Goal: Entertainment & Leisure: Consume media (video, audio)

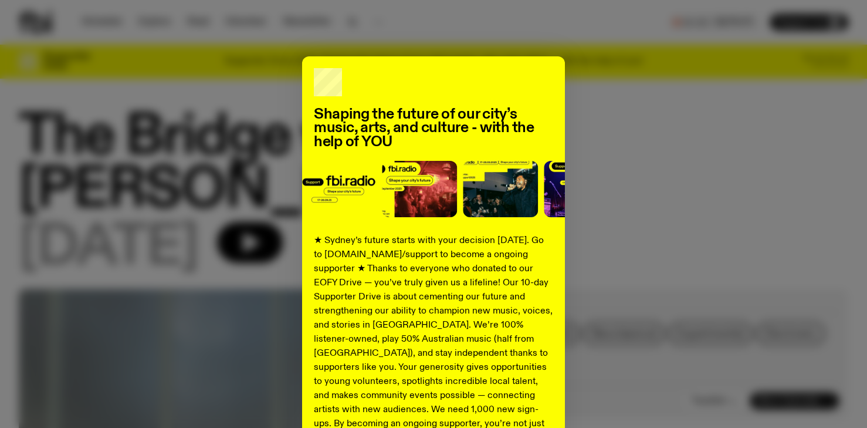
click at [721, 235] on div "Shaping the future of our city’s music, arts, and culture - with the help of YO…" at bounding box center [433, 297] width 829 height 482
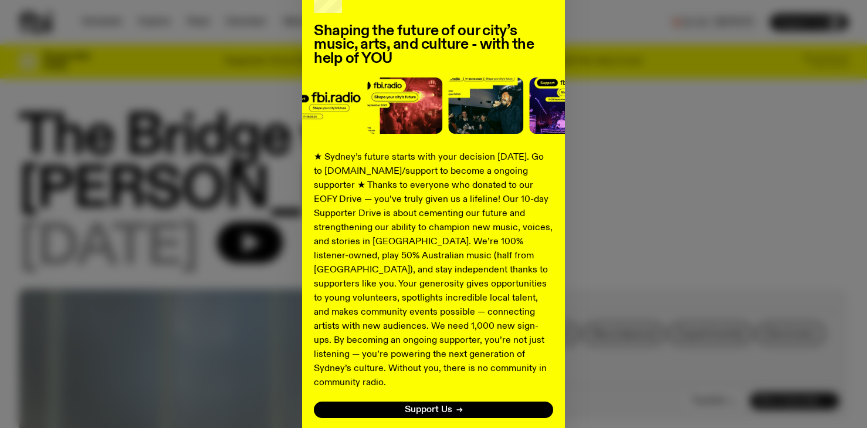
scroll to position [152, 0]
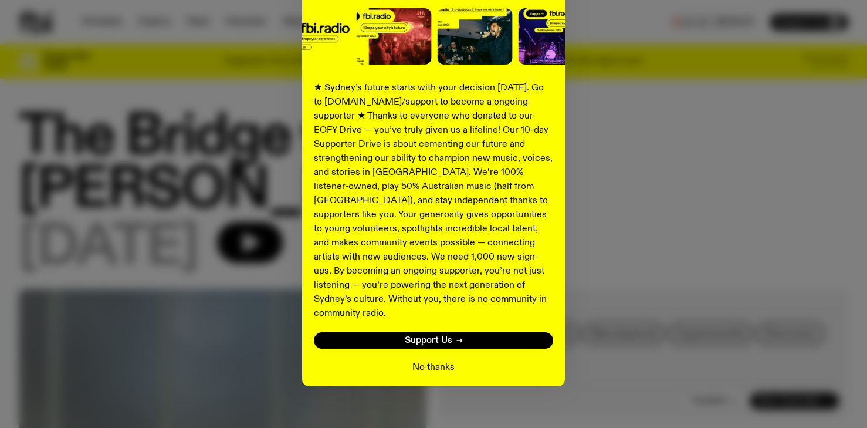
click at [433, 360] on button "No thanks" at bounding box center [433, 367] width 42 height 14
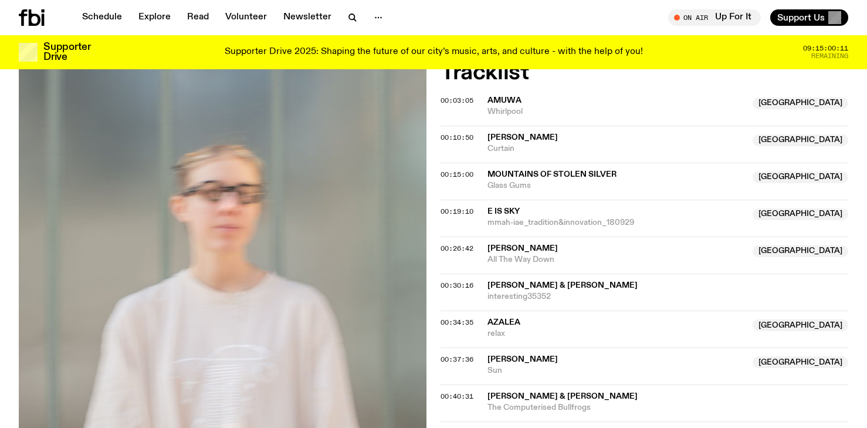
scroll to position [367, 0]
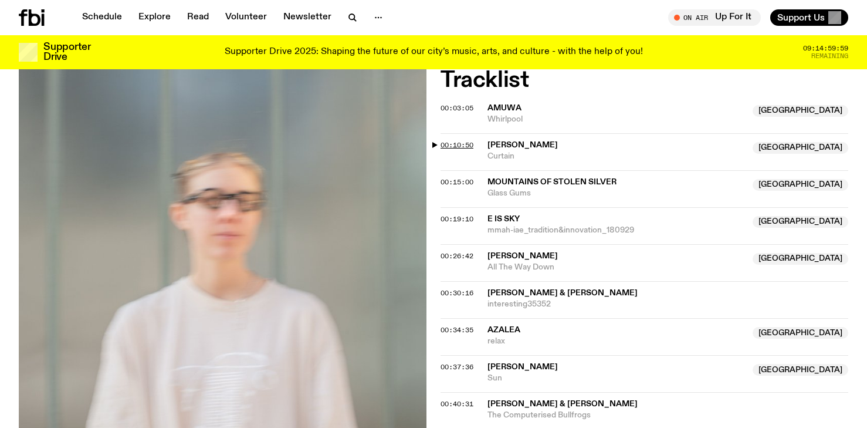
click at [467, 143] on span "00:10:50" at bounding box center [456, 144] width 33 height 9
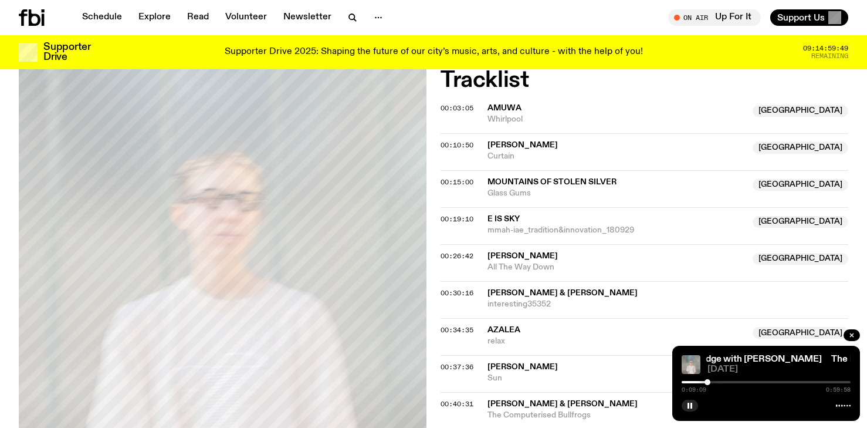
click at [707, 381] on div at bounding box center [707, 382] width 6 height 6
click at [708, 381] on div at bounding box center [708, 382] width 6 height 6
click at [709, 381] on div at bounding box center [709, 382] width 6 height 6
click at [349, 18] on icon "button" at bounding box center [351, 16] width 5 height 5
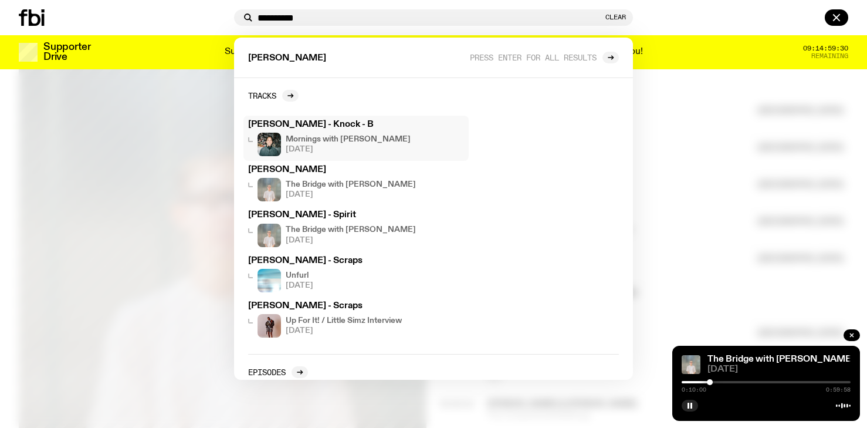
type input "**********"
click at [181, 18] on div at bounding box center [124, 17] width 211 height 16
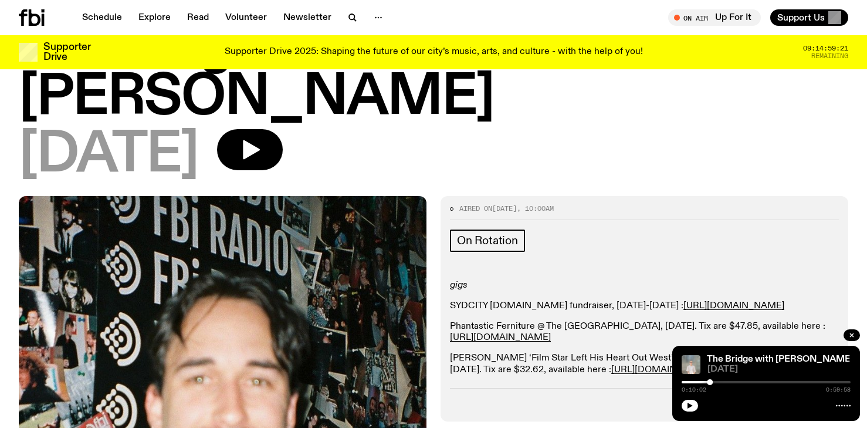
scroll to position [46, 0]
